Goal: Task Accomplishment & Management: Manage account settings

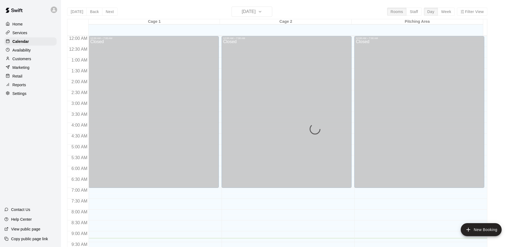
scroll to position [202, 0]
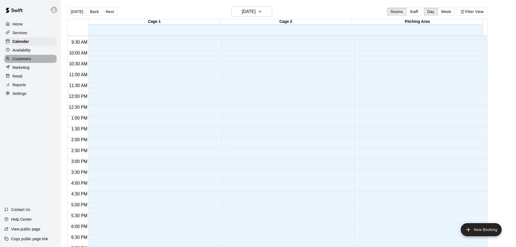
click at [20, 58] on p "Customers" at bounding box center [21, 58] width 19 height 5
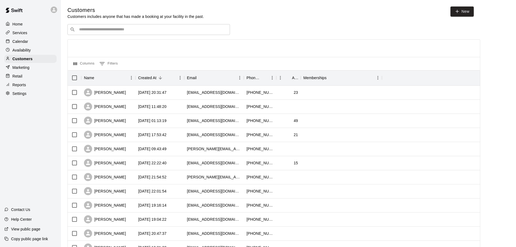
click at [85, 32] on input "Search customers by name or email" at bounding box center [152, 29] width 150 height 5
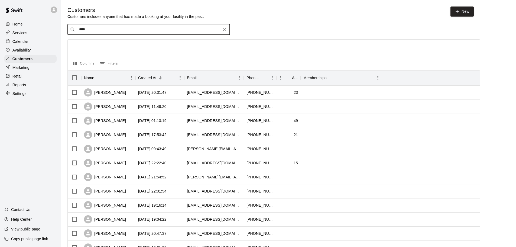
type input "****"
click at [18, 87] on p "Reports" at bounding box center [19, 84] width 14 height 5
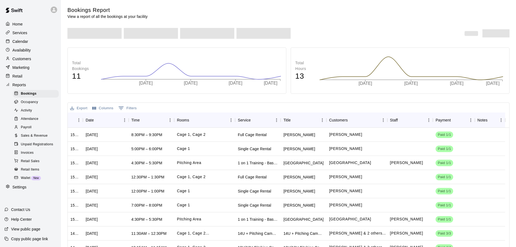
click at [28, 130] on span "Payroll" at bounding box center [26, 127] width 11 height 5
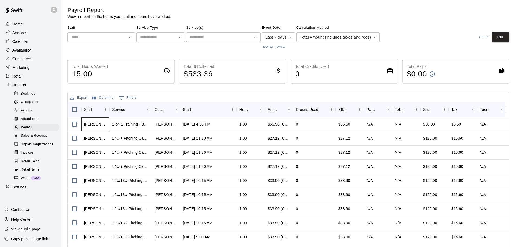
click at [94, 124] on div "[PERSON_NAME]" at bounding box center [95, 123] width 23 height 5
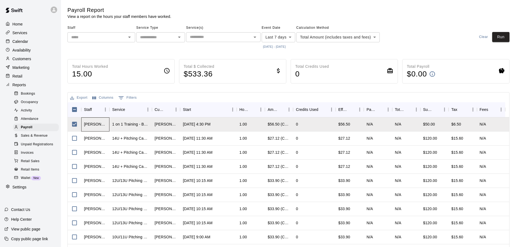
click at [100, 126] on div "[PERSON_NAME]" at bounding box center [95, 123] width 23 height 5
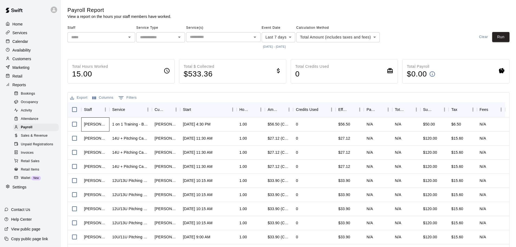
click at [100, 126] on div "[PERSON_NAME]" at bounding box center [95, 123] width 23 height 5
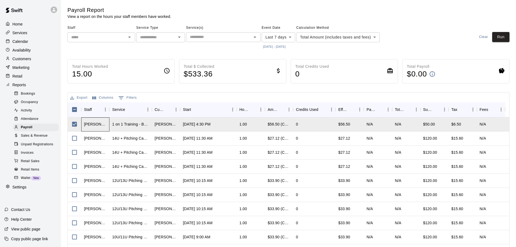
click at [92, 126] on div "[PERSON_NAME]" at bounding box center [95, 123] width 23 height 5
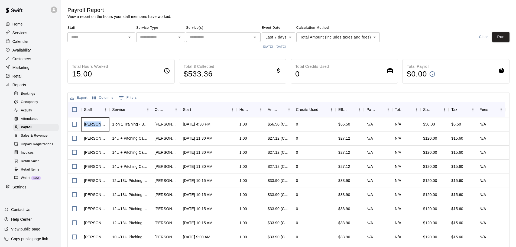
click at [92, 126] on div "[PERSON_NAME]" at bounding box center [95, 123] width 23 height 5
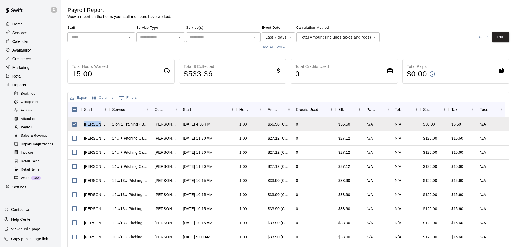
click at [35, 129] on div "Payroll" at bounding box center [36, 128] width 46 height 8
click at [20, 33] on p "Services" at bounding box center [19, 32] width 15 height 5
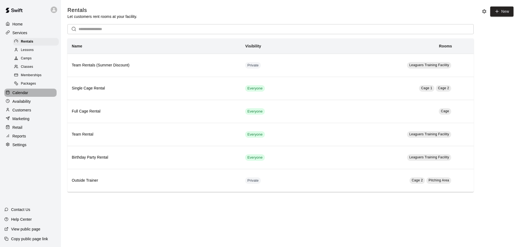
click at [24, 95] on p "Calendar" at bounding box center [20, 92] width 16 height 5
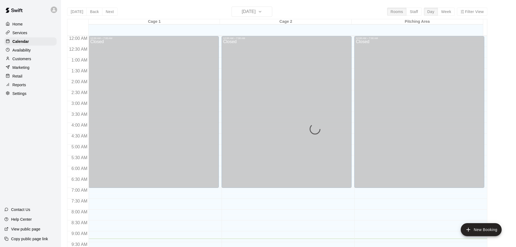
scroll to position [202, 0]
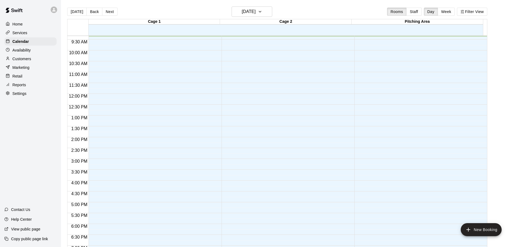
click at [27, 51] on p "Availability" at bounding box center [21, 49] width 18 height 5
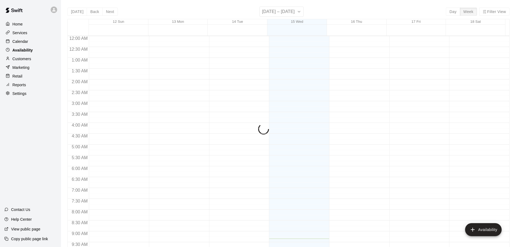
scroll to position [202, 0]
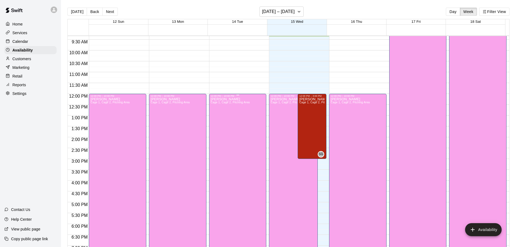
click at [230, 99] on p "[PERSON_NAME]" at bounding box center [230, 99] width 39 height 0
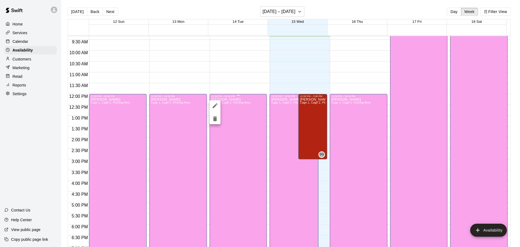
click at [230, 100] on div at bounding box center [260, 123] width 520 height 247
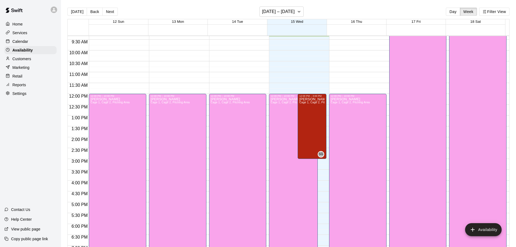
click at [27, 60] on p "Customers" at bounding box center [21, 58] width 19 height 5
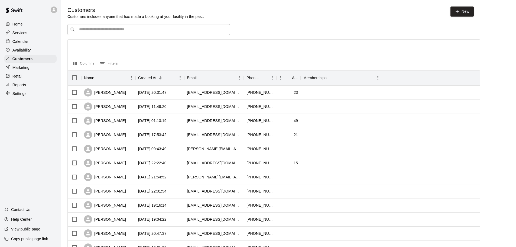
click at [28, 50] on p "Availability" at bounding box center [21, 49] width 18 height 5
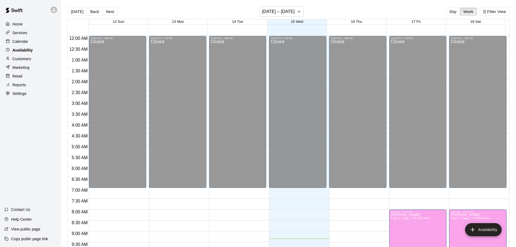
scroll to position [202, 0]
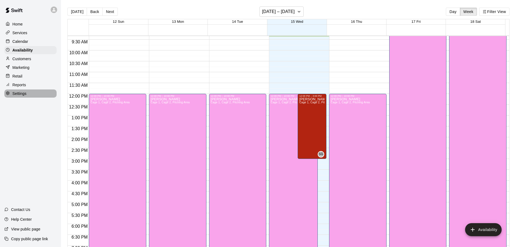
click at [15, 96] on p "Settings" at bounding box center [19, 93] width 14 height 5
select select "**"
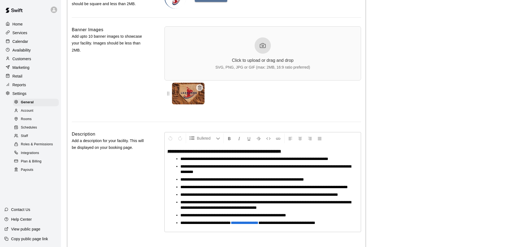
scroll to position [1225, 0]
click at [29, 140] on div "Staff" at bounding box center [36, 136] width 46 height 8
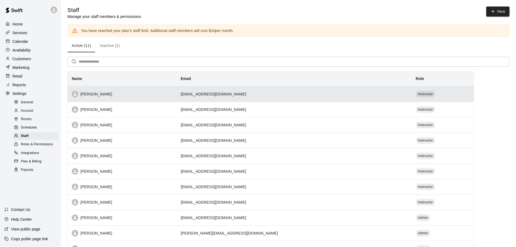
click at [172, 94] on div "[PERSON_NAME]" at bounding box center [122, 94] width 100 height 7
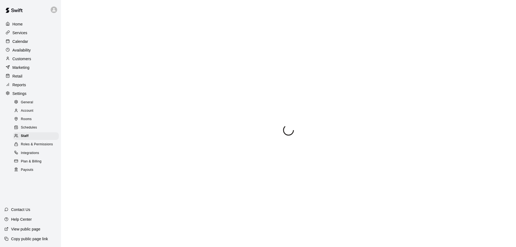
scroll to position [48, 0]
select select "**"
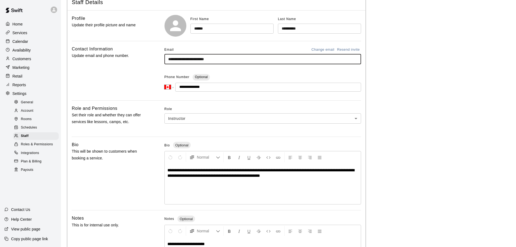
drag, startPoint x: 226, startPoint y: 61, endPoint x: 165, endPoint y: 63, distance: 61.5
click at [165, 63] on input "**********" at bounding box center [262, 59] width 197 height 10
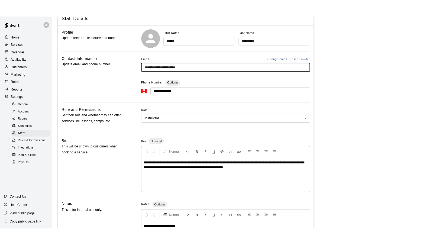
scroll to position [0, 0]
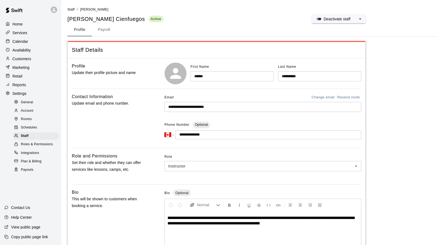
click at [27, 42] on p "Calendar" at bounding box center [20, 41] width 16 height 5
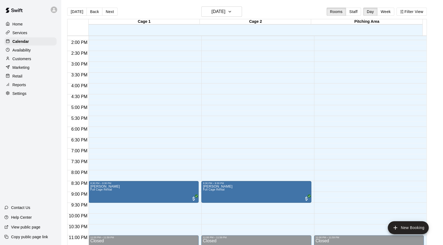
scroll to position [305, 0]
